Goal: Information Seeking & Learning: Learn about a topic

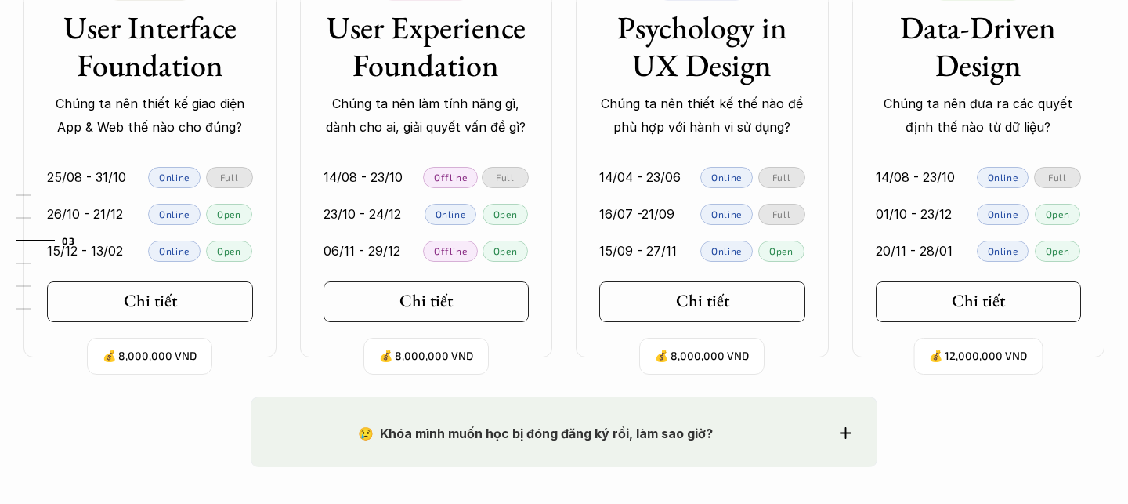
scroll to position [1666, 0]
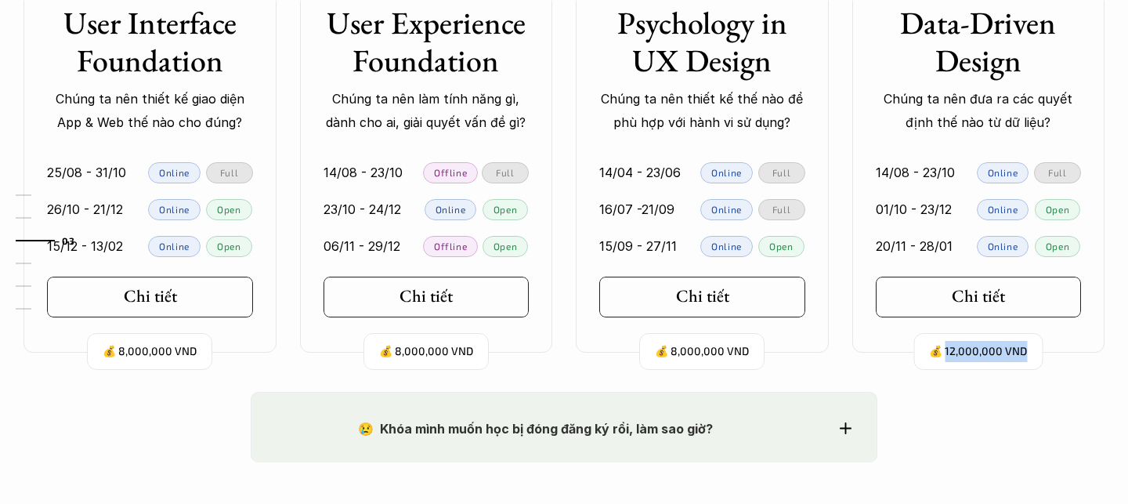
drag, startPoint x: 945, startPoint y: 351, endPoint x: 1033, endPoint y: 356, distance: 87.9
click at [1033, 356] on div "💰 12,000,000 VND" at bounding box center [977, 351] width 129 height 37
copy p "2,000,000 VND"
click at [986, 287] on h5 "Chi tiết" at bounding box center [972, 296] width 53 height 20
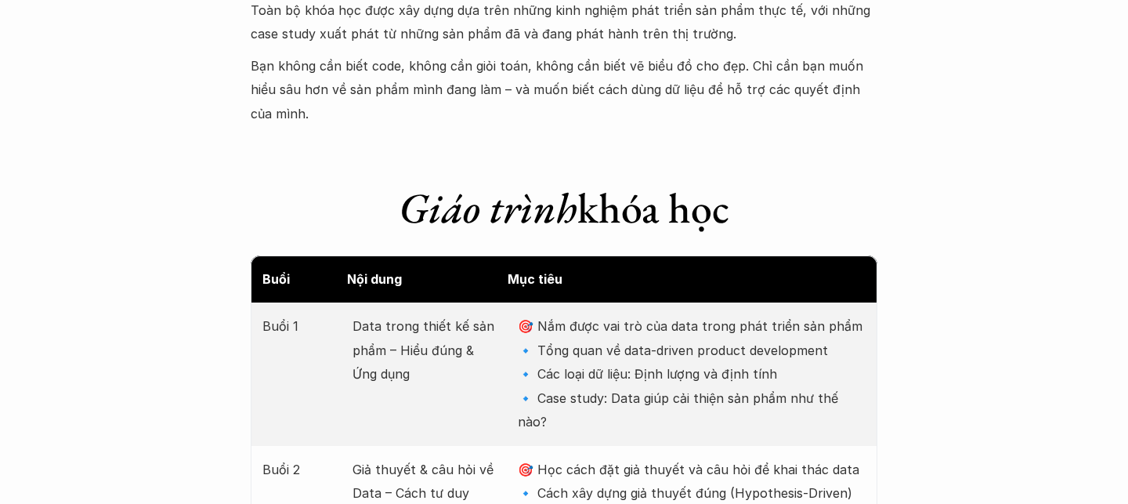
scroll to position [2024, 0]
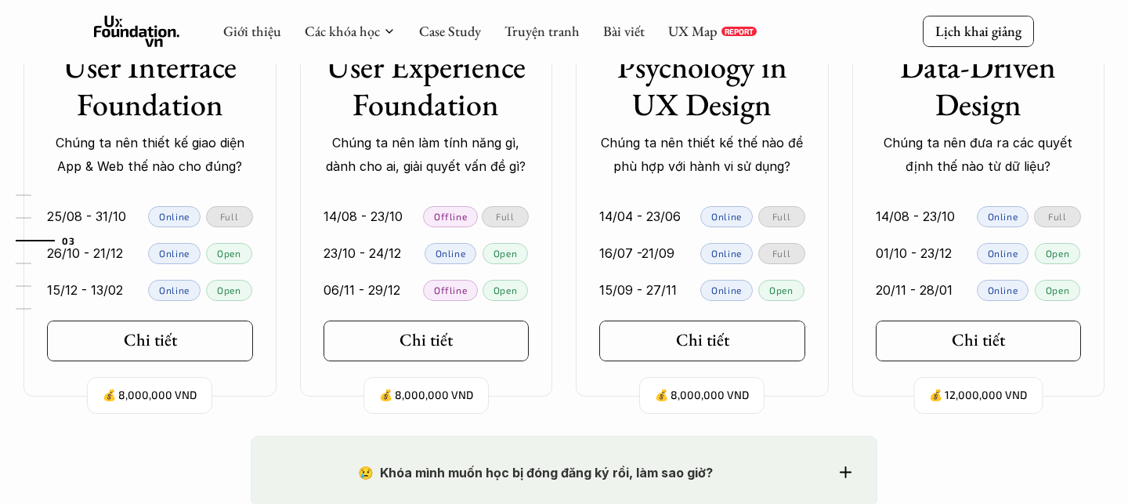
scroll to position [1621, 0]
click at [971, 340] on h5 "Chi tiết" at bounding box center [972, 341] width 53 height 20
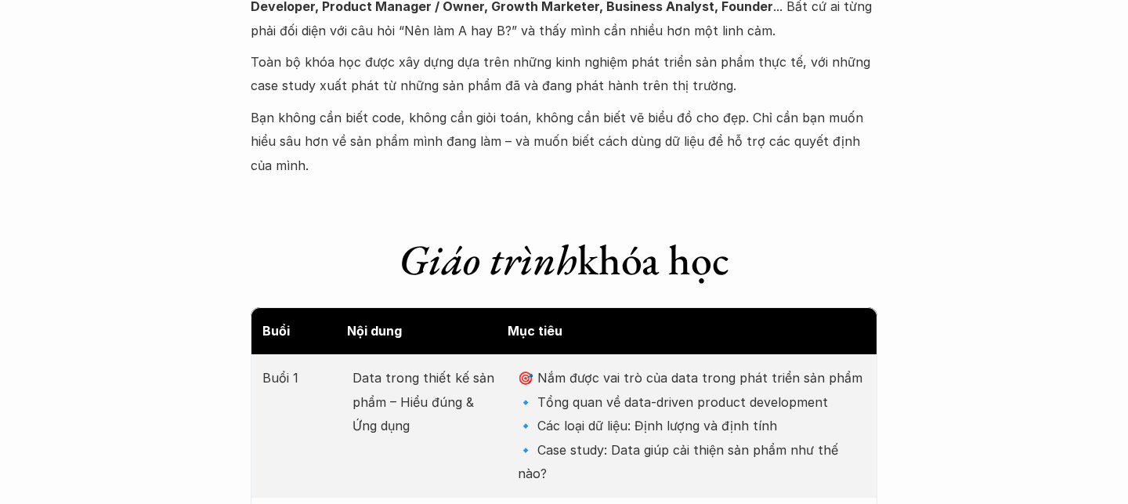
scroll to position [2061, 0]
